Goal: Complete application form: Complete application form

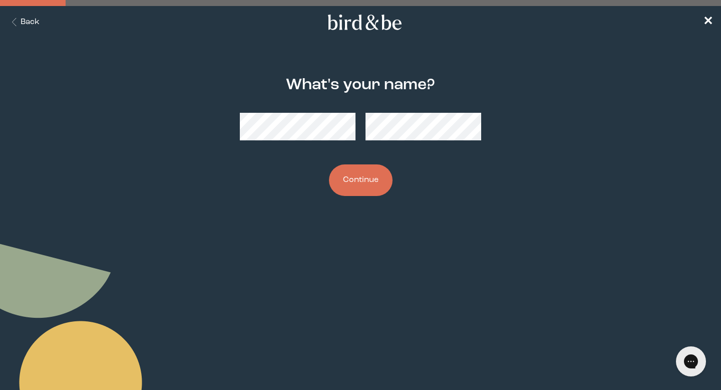
click at [361, 183] on button "Continue" at bounding box center [361, 180] width 64 height 32
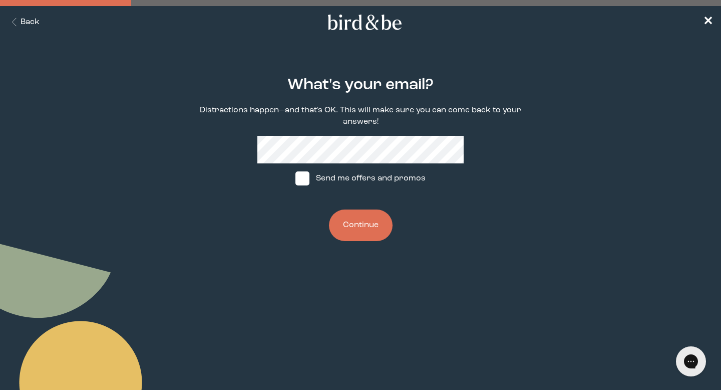
click at [355, 230] on button "Continue" at bounding box center [361, 225] width 64 height 32
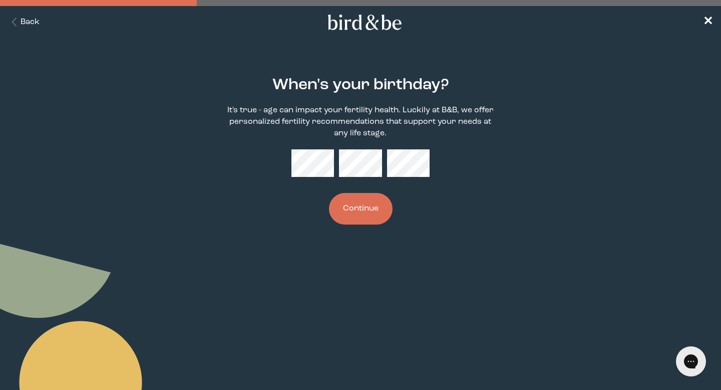
click at [365, 204] on button "Continue" at bounding box center [361, 209] width 64 height 32
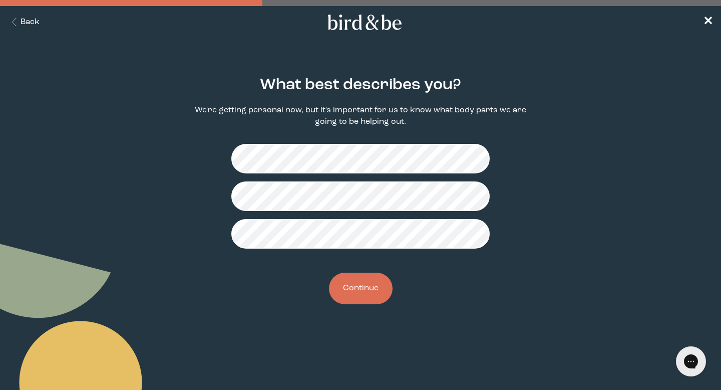
click at [361, 289] on button "Continue" at bounding box center [361, 289] width 64 height 32
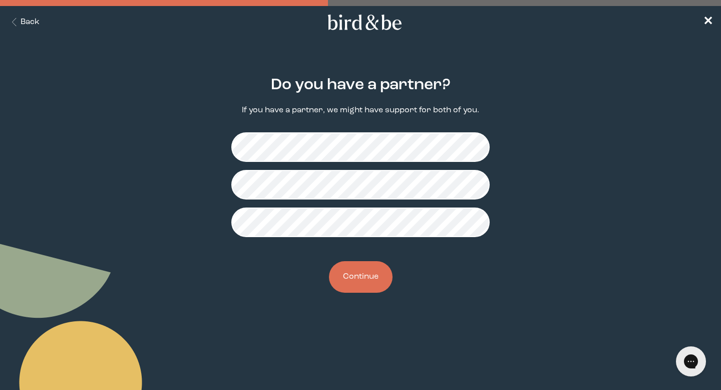
click at [372, 275] on button "Continue" at bounding box center [361, 277] width 64 height 32
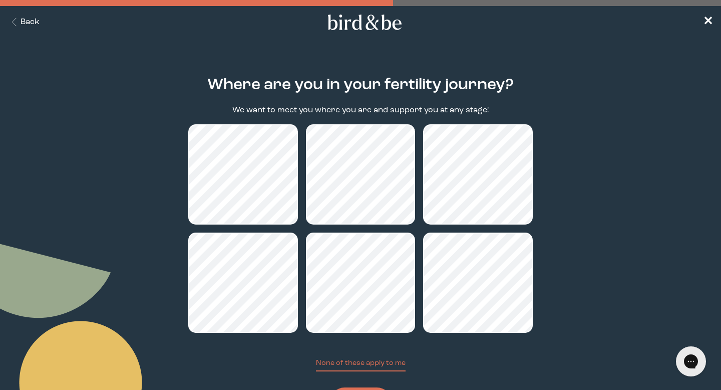
scroll to position [54, 0]
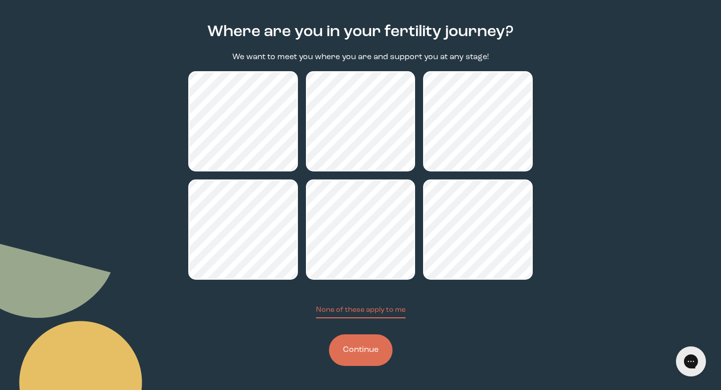
click at [361, 343] on button "Continue" at bounding box center [361, 350] width 64 height 32
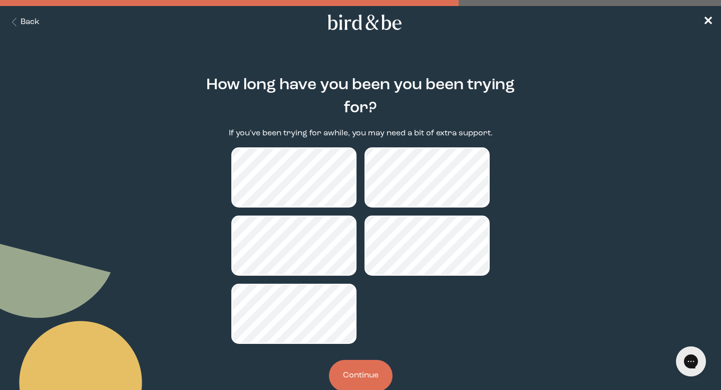
click at [374, 383] on button "Continue" at bounding box center [361, 376] width 64 height 32
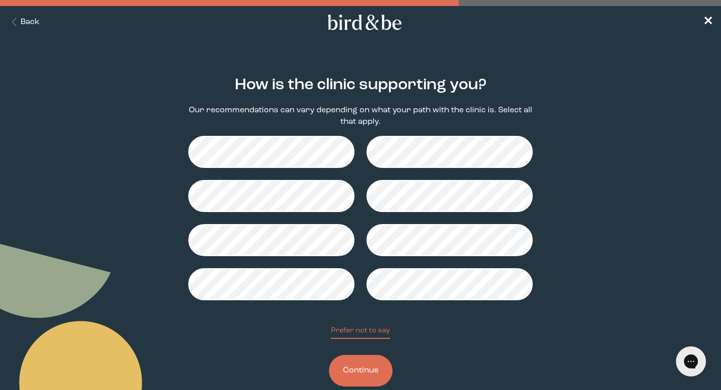
click at [361, 370] on button "Continue" at bounding box center [361, 371] width 64 height 32
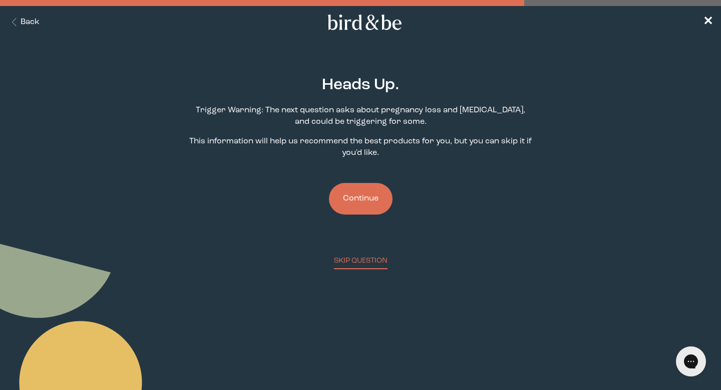
click at [357, 199] on button "Continue" at bounding box center [361, 199] width 64 height 32
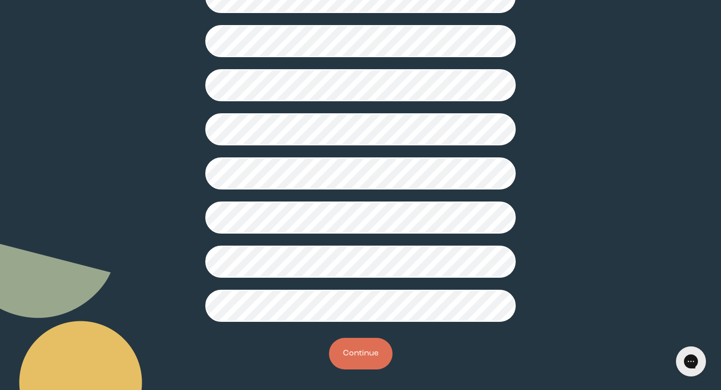
scroll to position [237, 0]
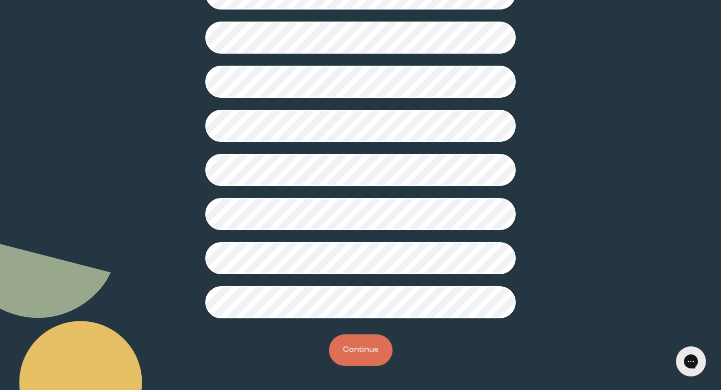
click at [352, 348] on button "Continue" at bounding box center [361, 350] width 64 height 32
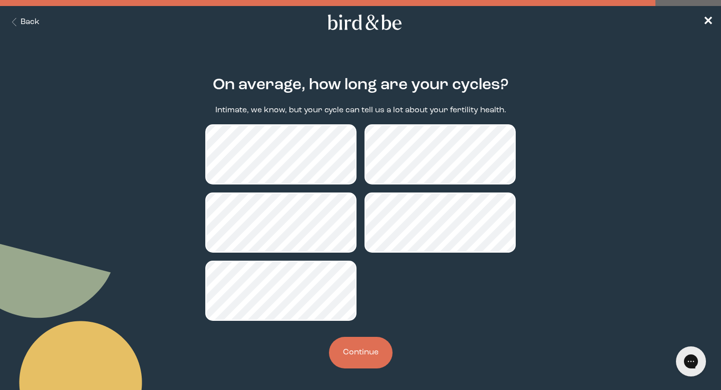
click at [364, 360] on button "Continue" at bounding box center [361, 353] width 64 height 32
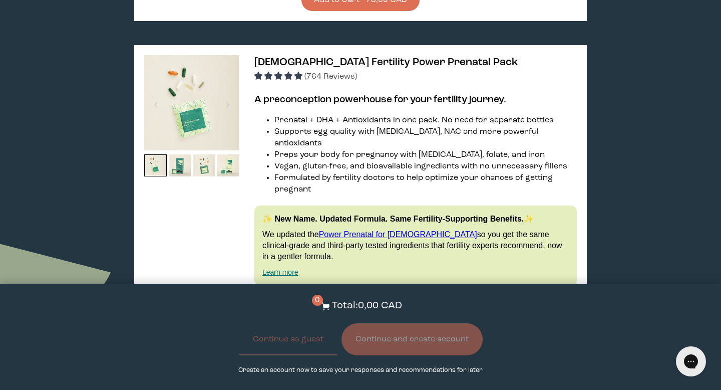
scroll to position [1487, 0]
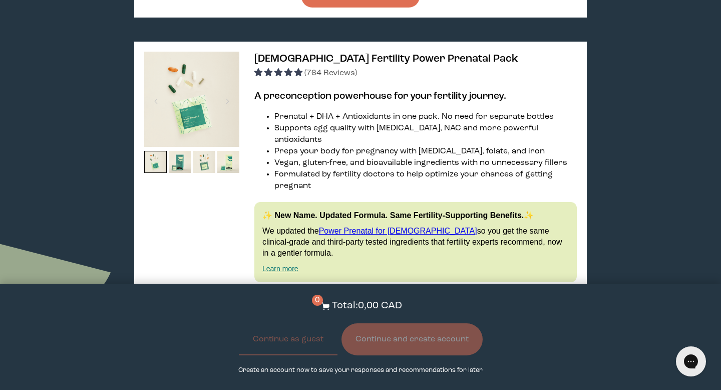
click at [331, 292] on button "View full list of ingredients" at bounding box center [310, 302] width 110 height 20
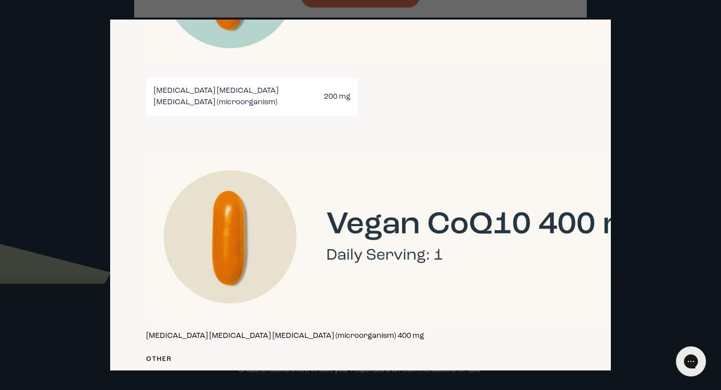
scroll to position [2255, 0]
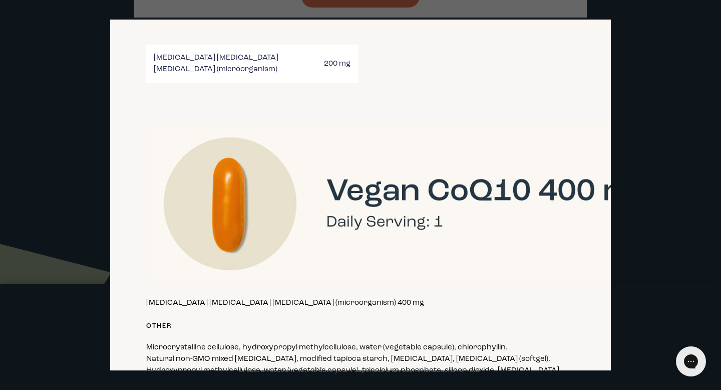
click at [648, 48] on div at bounding box center [360, 195] width 721 height 390
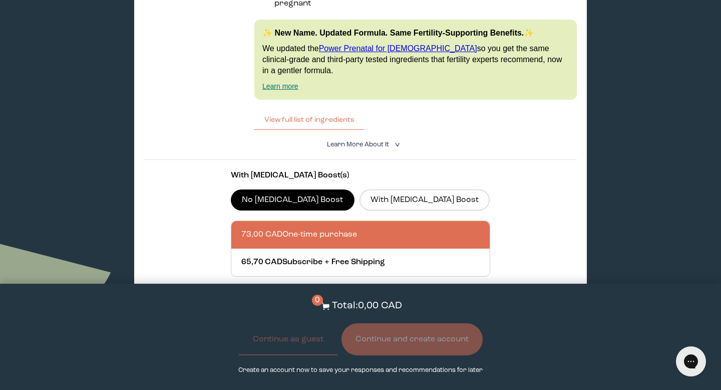
scroll to position [1644, 0]
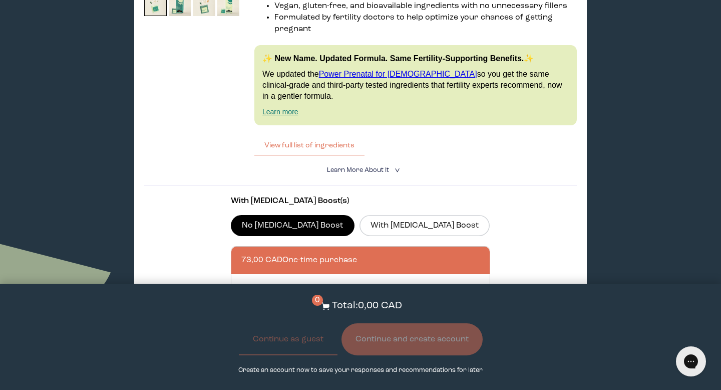
click at [268, 215] on label "No [MEDICAL_DATA] Boost" at bounding box center [293, 225] width 124 height 21
click at [0, 0] on input "No [MEDICAL_DATA] Boost" at bounding box center [0, 0] width 0 height 0
click at [252, 215] on label "No [MEDICAL_DATA] Boost" at bounding box center [293, 225] width 124 height 21
click at [0, 0] on input "No [MEDICAL_DATA] Boost" at bounding box center [0, 0] width 0 height 0
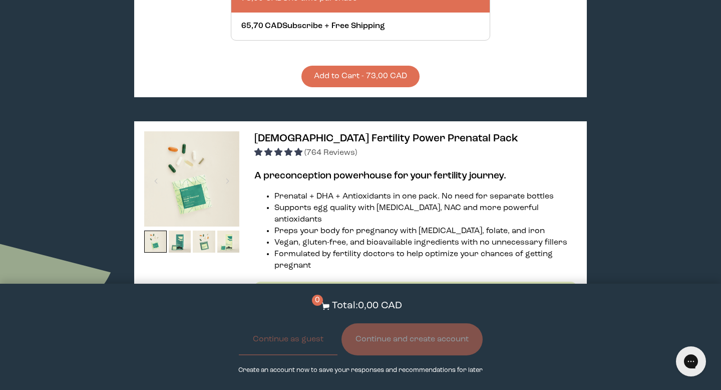
scroll to position [1405, 0]
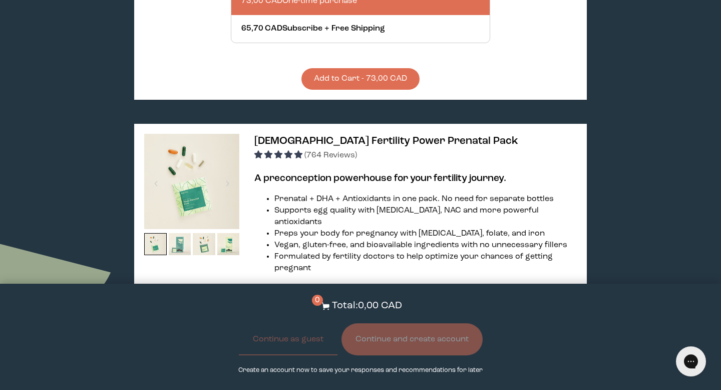
click at [188, 233] on img at bounding box center [180, 244] width 23 height 23
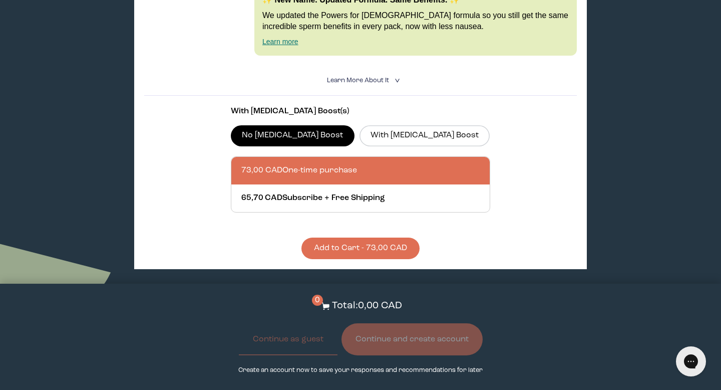
scroll to position [1176, 0]
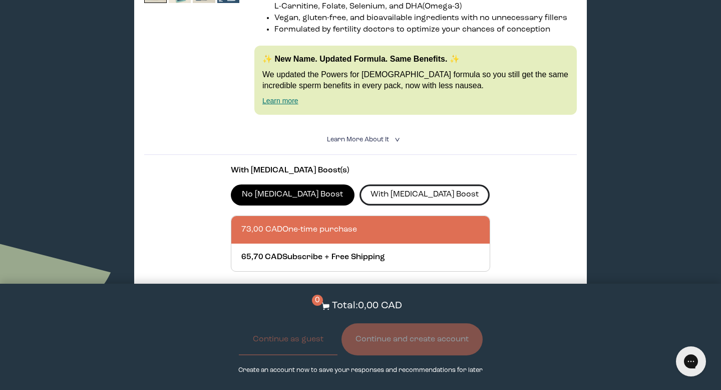
click at [375, 184] on label "With [MEDICAL_DATA] Boost" at bounding box center [425, 194] width 131 height 21
click at [0, 0] on input "With [MEDICAL_DATA] Boost" at bounding box center [0, 0] width 0 height 0
click at [272, 184] on label "No [MEDICAL_DATA] Boost" at bounding box center [293, 194] width 124 height 21
click at [0, 0] on input "No [MEDICAL_DATA] Boost" at bounding box center [0, 0] width 0 height 0
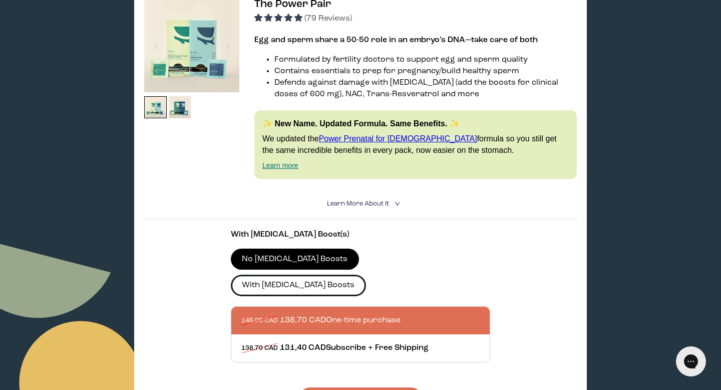
scroll to position [188, 0]
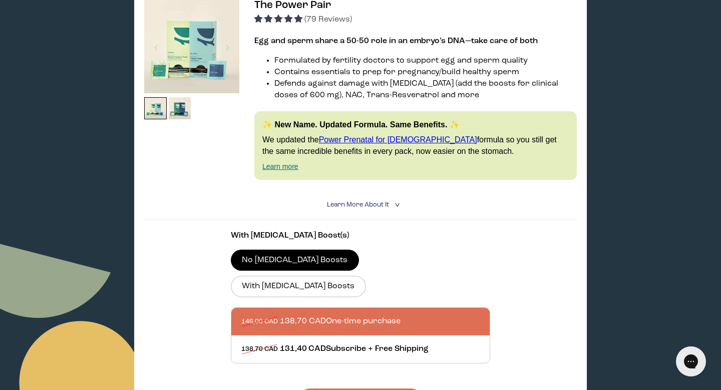
click at [383, 204] on span "Learn More About it" at bounding box center [358, 204] width 62 height 7
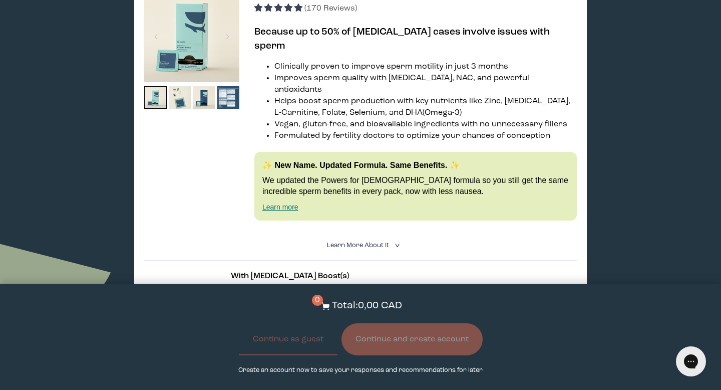
scroll to position [1272, 0]
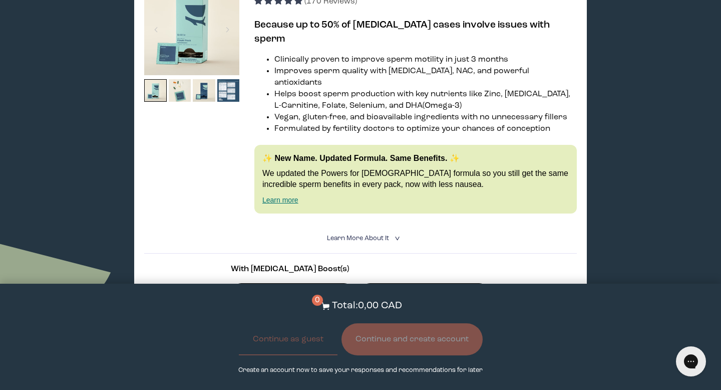
click at [353, 235] on span "Learn More About it" at bounding box center [358, 238] width 62 height 7
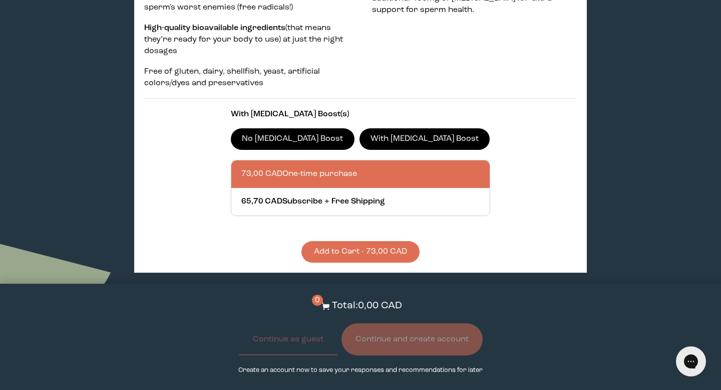
scroll to position [1613, 0]
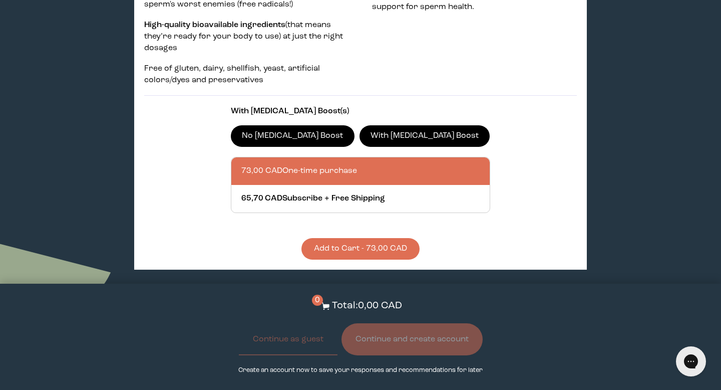
click at [369, 125] on label "With [MEDICAL_DATA] Boost" at bounding box center [425, 135] width 131 height 21
click at [0, 0] on input "With [MEDICAL_DATA] Boost" at bounding box center [0, 0] width 0 height 0
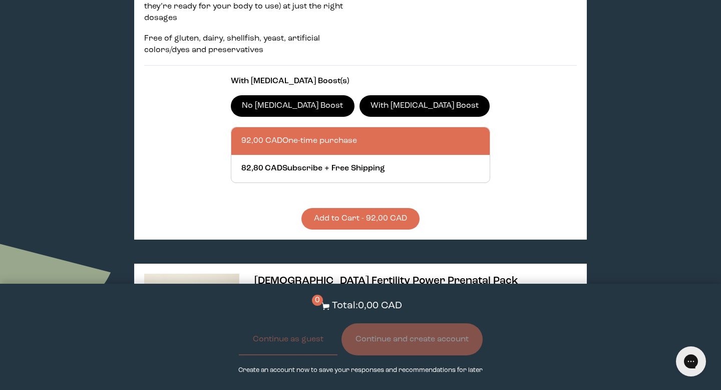
scroll to position [1644, 0]
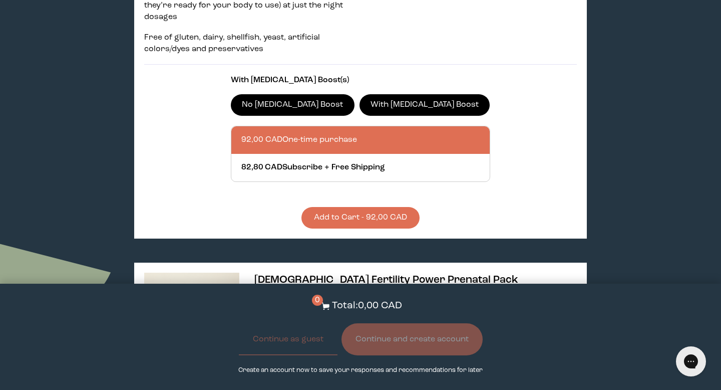
click at [369, 126] on div at bounding box center [370, 140] width 259 height 28
click at [241, 134] on input "92,00 CAD One-time purchase" at bounding box center [241, 134] width 1 height 1
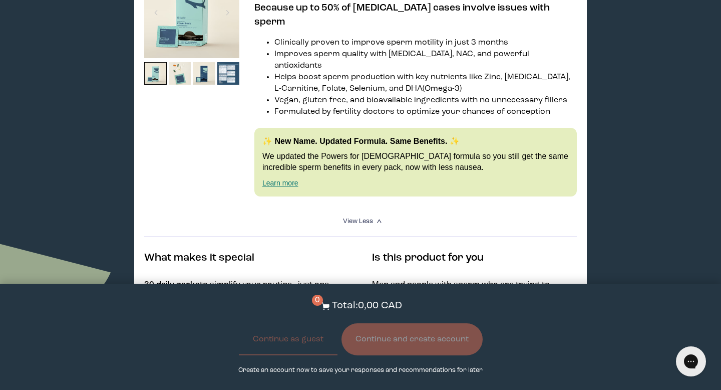
scroll to position [1284, 0]
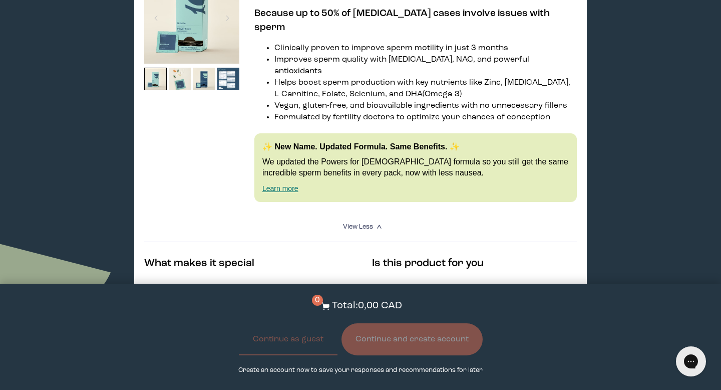
click at [286, 184] on link "Learn more" at bounding box center [281, 188] width 36 height 8
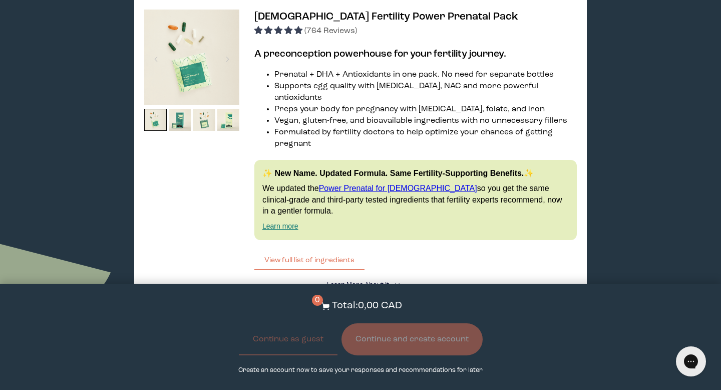
scroll to position [1932, 0]
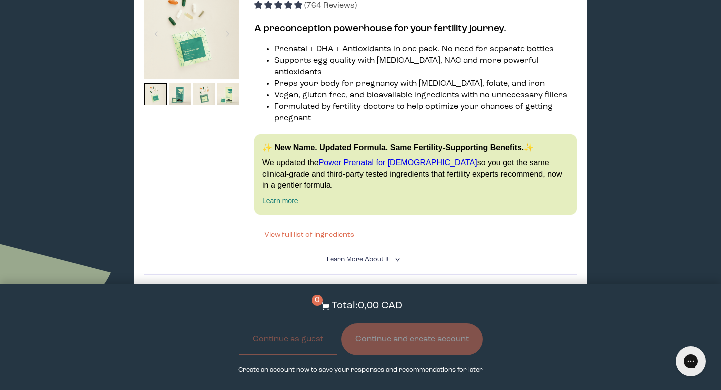
click at [346, 256] on span "Learn More About it" at bounding box center [358, 259] width 62 height 7
click at [372, 158] on link "Power Prenatal for [DEMOGRAPHIC_DATA]" at bounding box center [398, 162] width 158 height 9
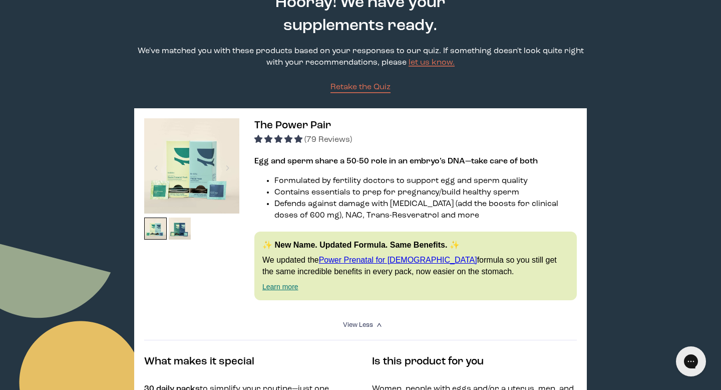
scroll to position [71, 0]
